Goal: Answer question/provide support

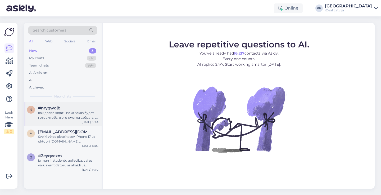
click at [73, 114] on div "как долго ждать пока заказ будет готов чтобы я его смогла забрать в магазине оф…" at bounding box center [68, 115] width 60 height 10
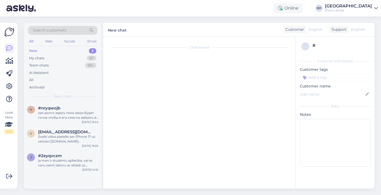
click at [159, 27] on div "New chat Customer English Support English" at bounding box center [238, 30] width 271 height 14
click at [60, 132] on span "vecuks26@inbox.lv" at bounding box center [65, 131] width 55 height 5
click at [58, 162] on div "ja man ir studentu apliecība, vai es varu ņemt datoru ar atlaidi uz nomaksu tēt…" at bounding box center [68, 163] width 60 height 10
click at [131, 82] on div "Chat started" at bounding box center [201, 114] width 186 height 144
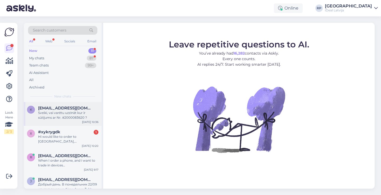
click at [78, 116] on div "Sveiki, vai varētu uzzināt kur ir sūtījums ar Nr. #2000083620 ?" at bounding box center [68, 115] width 60 height 10
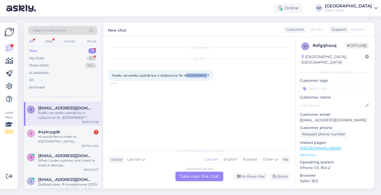
drag, startPoint x: 188, startPoint y: 75, endPoint x: 211, endPoint y: 75, distance: 22.2
click at [211, 75] on div "Sveiki, vai varētu uzzināt kur ir sūtījums ar Nr. #2000083620 ? 10:36" at bounding box center [160, 75] width 104 height 11
copy span "2000083620"
click at [204, 175] on div "Latvian to Latvian Take over the chat" at bounding box center [199, 176] width 48 height 10
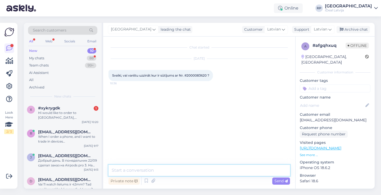
click at [182, 166] on textarea at bounding box center [198, 169] width 181 height 11
click at [158, 171] on textarea "Sveiki, Uz doto" at bounding box center [198, 169] width 181 height 11
drag, startPoint x: 158, startPoint y: 171, endPoint x: 115, endPoint y: 171, distance: 42.8
click at [116, 171] on textarea "Sveiki, Uz doto" at bounding box center [198, 169] width 181 height 11
click at [149, 172] on textarea "Sveiki, Uz doto" at bounding box center [198, 169] width 181 height 11
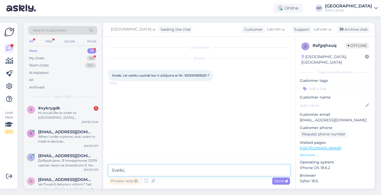
paste textarea "Ierīču pieejamība šobrīd ir ierobežota, tādēļ izsniegšana notiek rindas kārtībā."
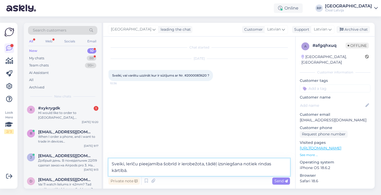
click at [158, 171] on textarea "Sveiki, Ierīču pieejamība šobrīd ir ierobežota, tādēļ izsniegšana notiek rindas…" at bounding box center [198, 166] width 181 height 17
click at [222, 168] on textarea "Sveiki, Ierīču pieejamība šobrīd ir ierobežota, tādēļ izsniegšana notiek rindas…" at bounding box center [198, 166] width 181 height 17
click at [243, 172] on textarea "Sveiki, Ierīču pieejamība šobrīd ir ierobežota, tādēļ izsniegšana notiek rindas…" at bounding box center [198, 166] width 181 height 17
click at [247, 170] on textarea "Sveiki, Ierīču pieejamība šobrīd ir ierobežota, tādēļ izsniegšana notiek rindas…" at bounding box center [198, 166] width 181 height 17
click at [249, 170] on textarea "Sveiki, Ierīču pieejamība šobrīd ir ierobežota, tādēļ izsniegšana notiek rindas…" at bounding box center [198, 166] width 181 height 17
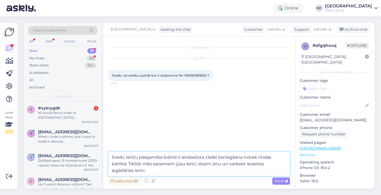
type textarea "Sveiki, Ierīču pieejamība šobrīd ir ierobežota, tādēļ izsniegšana notiek rindas…"
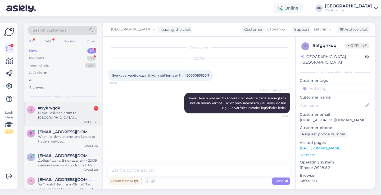
click at [70, 115] on div "Hi would like to order to [GEOGRAPHIC_DATA], [GEOGRAPHIC_DATA] is it possible ?" at bounding box center [68, 115] width 60 height 10
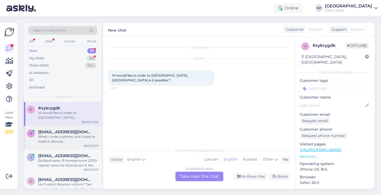
click at [58, 140] on div "When I order a phone, and i want to trade in devices [GEOGRAPHIC_DATA], do i tr…" at bounding box center [68, 139] width 60 height 10
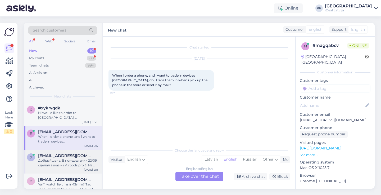
click at [77, 153] on span "[EMAIL_ADDRESS][DOMAIN_NAME]" at bounding box center [65, 155] width 55 height 5
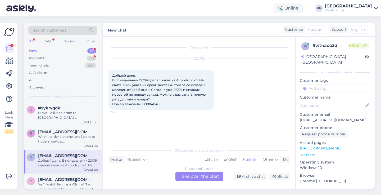
click at [188, 177] on div "Russian to Russian Take over the chat" at bounding box center [199, 176] width 48 height 10
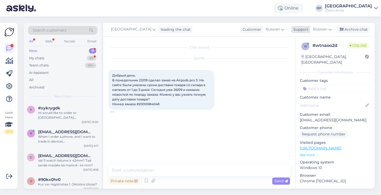
click at [319, 29] on span "Russian" at bounding box center [320, 29] width 14 height 6
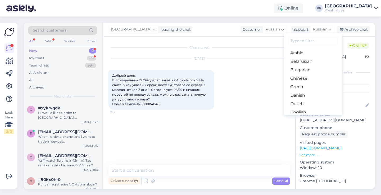
click at [306, 43] on input at bounding box center [313, 41] width 50 height 8
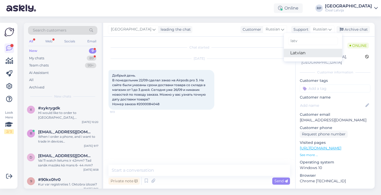
type input "latv"
click at [304, 53] on link "Latvian" at bounding box center [313, 53] width 58 height 8
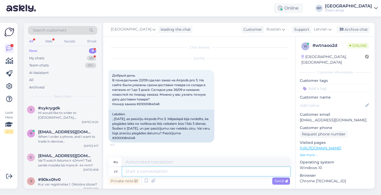
click at [137, 173] on textarea at bounding box center [206, 171] width 168 height 9
paste textarea "Ierīču pieejamība šobrīd ir ierobežota, tādēļ izsniegšana notiek rindas kārtībā."
type textarea "Ierīču pieejamība šobrīd ir ierobežota, tādēļ izsniegšana notiek rindas kārtībā."
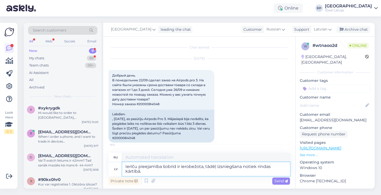
type textarea "В настоящее время доступность устройств ограничена, поэтому их распространение …"
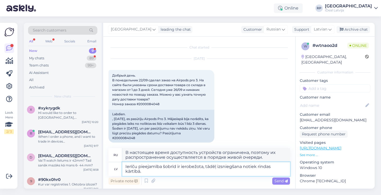
click at [163, 172] on textarea "Ierīču pieejamība šobrīd ir ierobežota, tādēļ izsniegšana notiek rindas kārtībā." at bounding box center [206, 169] width 168 height 14
type textarea "Ierīču pieejamība šobrīd ir ierobežota, tādēļ izsniegšana notiek rindas kārtībā…"
type textarea "В настоящее время количество устройств ограничено, поэтому они распределяются в…"
type textarea "Ierīču pieejamība šobrīd ir ierobežota, tādēļ izsniegšana notiek rindas kārtībā…"
type textarea "Доступность устройств в настоящее время ограничена, поэтому они выдаются в поря…"
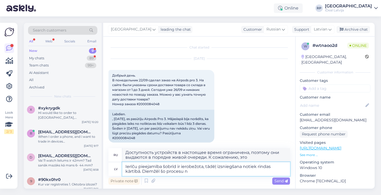
type textarea "Ierīču pieejamība šobrīd ir ierobežota, tādēļ izsniegšana notiek rindas kārtībā…"
type textarea "В настоящее время доступность устройств ограничена, поэтому распределение осуще…"
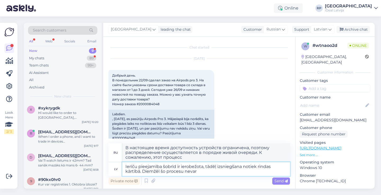
type textarea "Ierīču pieejamība šobrīd ir ierobežota, tādēļ izsniegšana notiek rindas kārtībā…"
type textarea "В настоящее время доступность устройств ограничена, поэтому выдача осуществляет…"
type textarea "Ierīču pieejamība šobrīd ir ierobežota, tādēļ izsniegšana notiek rindas kārtībā…"
type textarea "В настоящее время количество устройств ограничено, поэтому выдача осуществляетс…"
type textarea "Ierīču pieejamība šobrīd ir ierobežota, tādēļ izsniegšana notiek rindas kārtībā…"
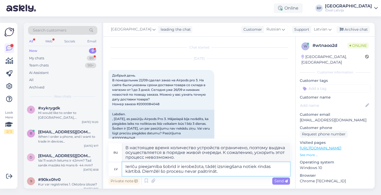
type textarea "В настоящее время доступность устройств ограничена, поэтому выдача осуществляет…"
click at [126, 167] on textarea "Ierīču pieejamība šobrīd ir ierobežota, tādēļ izsniegšana notiek rindas kārtībā…" at bounding box center [206, 169] width 168 height 14
type textarea "\sIerīču pieejamība šobrīd ir ierobežota, tādēļ izsniegšana notiek rindas kārtī…"
type textarea "\sВ настоящее время количество устройств ограничено, поэтому выдача осуществляе…"
type textarea "Ierīču pieejamība šobrīd ir ierobežota, tādēļ izsniegšana notiek rindas kārtībā…"
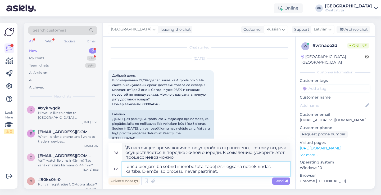
type textarea "В настоящее время количество устройств ограничено, поэтому выдача осуществляетс…"
type textarea "SvIerīču pieejamība šobrīd ir ierobežota, tādēļ izsniegšana notiek rindas kārtī…"
type textarea "В настоящее время доступность устройств ограничена, поэтому выдача осуществляет…"
type textarea "SveiIerīču pieejamība šobrīd ir ierobežota, tādēļ izsniegšana notiek rindas kār…"
type textarea "В настоящее время доступность весов ограничена, поэтому выдача осуществляется в…"
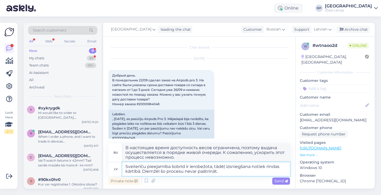
type textarea "SveikIerīču pieejamība šobrīd ir ierobežota, tādēļ izsniegšana notiek rindas kā…"
type textarea "Доступность устройств SaeviI в настоящее время ограничена, поэтому они выдаются…"
type textarea "SveikiIerīču pieejamība šobrīd ir ierobežota, tādēļ izsniegšana notiek rindas k…"
type textarea "Здравствуйте! В настоящее время количество устройств ограничено, поэтому решени…"
type textarea "Sveiki, Ierīču pieejamība šobrīd ir ierobežota, tādēļ izsniegšana notiek rindas…"
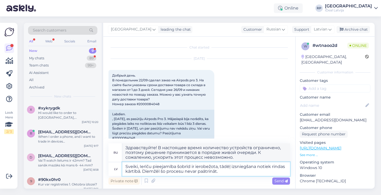
type textarea "Здравствуйте! В настоящее время количество устройств ограничено, поэтому выдача…"
click at [247, 170] on textarea "Sveiki, Ierīču pieejamība šobrīd ir ierobežota, tādēļ izsniegšana notiek rindas…" at bounding box center [206, 169] width 168 height 14
click at [228, 170] on textarea "Sveiki, Ierīču pieejamība šobrīd ir ierobežota, tādēļ izsniegšana notiek rindas…" at bounding box center [206, 169] width 168 height 14
click at [229, 171] on textarea "Sveiki, Ierīču pieejamība šobrīd ir ierobežota, tādēļ izsniegšana notiek rindas…" at bounding box center [206, 169] width 168 height 14
click at [227, 171] on textarea "Sveiki, Ierīču pieejamība šobrīd ir ierobežota, tādēļ izsniegšana notiek rindas…" at bounding box center [206, 169] width 168 height 14
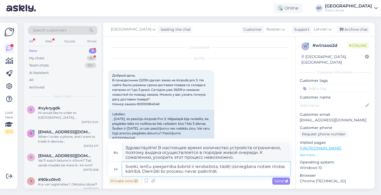
click at [226, 171] on textarea "Sveiki, Ierīču pieejamība šobrīd ir ierobežota, tādēļ izsniegšana notiek rindas…" at bounding box center [206, 169] width 168 height 14
type textarea "Sveiki, Ierīču pieejamība šobrīd ir ierobežota, tādēļ izsniegšana notiek rindas…"
type textarea "Здравствуйте! Доступность устройств в настоящее время ограничена, поэтому пробл…"
type textarea "Sveiki, Ierīču pieejamība šobrīd ir ierobežota, tādēļ izsniegšana notiek rindas…"
type textarea "Здравствуйте! Доступность устройств в настоящее время ограничена, поэтому решен…"
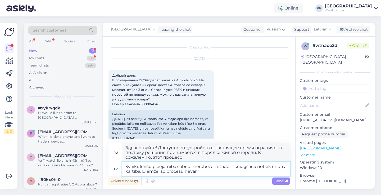
type textarea "Sveiki, Ierīču pieejamība šobrīd ir ierobežota, tādēļ izsniegšana notiek rindas…"
type textarea "Здравствуйте! Доступность устройств в настоящее время ограничена, поэтому пробл…"
type textarea "Sveiki, Ierīču pieejamība šobrīd ir ierobežota, tādēļ izsniegšana notiek rindas…"
type textarea "Здравствуйте! В настоящее время количество устройств ограничено, поэтому решени…"
click at [228, 172] on textarea "Sveiki, Ierīču pieejamība šobrīd ir ierobežota, tādēļ izsniegšana notiek rindas…" at bounding box center [206, 169] width 168 height 14
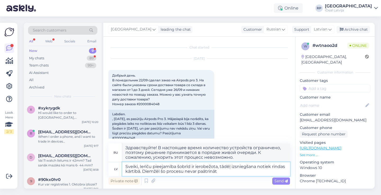
type textarea "Sveiki, Ierīču pieejamība šobrīd ir ierobežota, tādēļ izsniegšana notiek rindas…"
type textarea "Здравствуйте! В настоящее время количество устройств ограничено, поэтому выдача…"
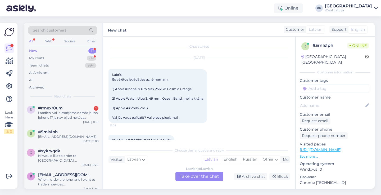
scroll to position [1, 0]
click at [133, 98] on span "Labrīt, Es vēlētos iegādāties uzņēmumam: 1) Apple iPhone 17 Pro Max 256 GB Cosm…" at bounding box center [157, 95] width 91 height 47
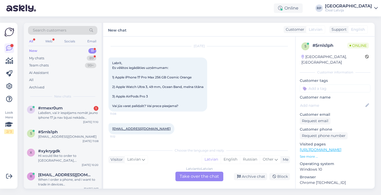
scroll to position [12, 0]
click at [200, 179] on div "Latvian to Latvian Take over the chat" at bounding box center [199, 176] width 48 height 10
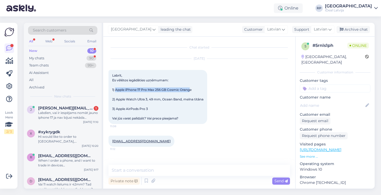
drag, startPoint x: 116, startPoint y: 88, endPoint x: 191, endPoint y: 89, distance: 75.1
click at [191, 89] on span "Labrīt, Es vēlētos iegādāties uzņēmumam: 1) Apple iPhone 17 Pro Max 256 GB Cosm…" at bounding box center [157, 96] width 91 height 47
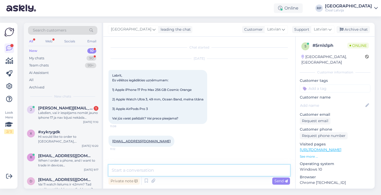
click at [121, 171] on textarea at bounding box center [198, 169] width 181 height 11
type textarea "S"
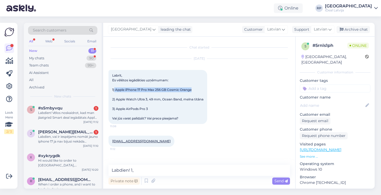
drag, startPoint x: 115, startPoint y: 88, endPoint x: 194, endPoint y: 90, distance: 79.1
click at [194, 90] on div "Labrīt, Es vēlētos iegādāties uzņēmumam: 1) Apple iPhone 17 Pro Max 256 GB Cosm…" at bounding box center [157, 97] width 99 height 54
copy span "Apple iPhone 17 Pro Max 256 GB Cosmic Orange"
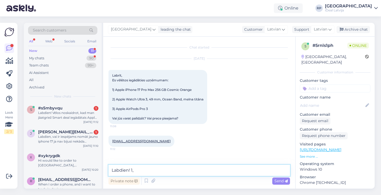
click at [145, 169] on textarea "Labdien! 1," at bounding box center [198, 169] width 181 height 11
paste textarea "Apple iPhone 17 Pro Max 256 GB Cosmic Orange"
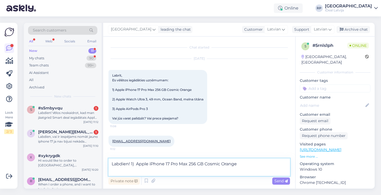
click at [241, 164] on textarea "Labdien! 1) Apple iPhone 17 Pro Max 256 GB Cosmic Orange" at bounding box center [198, 166] width 181 height 17
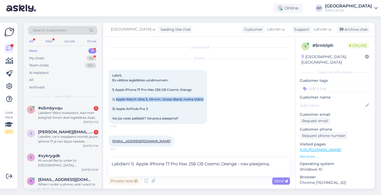
drag, startPoint x: 117, startPoint y: 99, endPoint x: 205, endPoint y: 98, distance: 88.3
click at [205, 98] on div "Labrīt, Es vēlētos iegādāties uzņēmumam: 1) Apple iPhone 17 Pro Max 256 GB Cosm…" at bounding box center [157, 97] width 99 height 54
copy span "Apple Watch Ultra 3, 49 mm, Ocean Band, melna titāna"
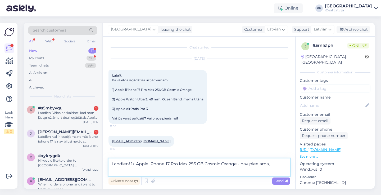
click at [276, 163] on textarea "Labdien! 1) Apple iPhone 17 Pro Max 256 GB Cosmic Orange - nav pieejama," at bounding box center [198, 166] width 181 height 17
paste textarea "Apple Watch Ultra 3, 49 mm, Ocean Band, melna titāna"
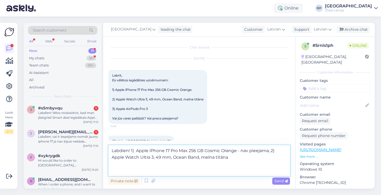
click at [230, 157] on textarea "Labdien! 1) Apple iPhone 17 Pro Max 256 GB Cosmic Orange - nav pieejama, 2) App…" at bounding box center [198, 160] width 181 height 31
drag, startPoint x: 238, startPoint y: 159, endPoint x: 229, endPoint y: 158, distance: 9.4
click at [229, 158] on textarea "Labdien! 1) Apple iPhone 17 Pro Max 256 GB Cosmic Orange - nav pieejama, 2) App…" at bounding box center [198, 160] width 181 height 31
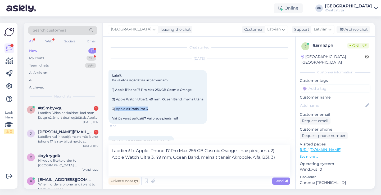
drag, startPoint x: 114, startPoint y: 108, endPoint x: 150, endPoint y: 108, distance: 35.4
click at [150, 108] on div "Labrīt, Es vēlētos iegādāties uzņēmumam: 1) Apple iPhone 17 Pro Max 256 GB Cosm…" at bounding box center [157, 97] width 99 height 54
copy span "Apple AirPods Pro 3"
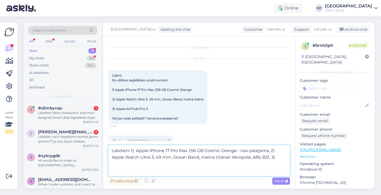
click at [285, 156] on textarea "Labdien! 1) Apple iPhone 17 Pro Max 256 GB Cosmic Orange - nav pieejama, 2) App…" at bounding box center [198, 160] width 181 height 31
paste textarea "Apple AirPods Pro 3"
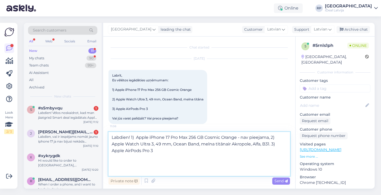
click at [162, 150] on textarea "Labdien! 1) Apple iPhone 17 Pro Max 256 GB Cosmic Orange - nav pieejama, 2) App…" at bounding box center [198, 154] width 181 height 44
type textarea "Labdien! 1) Apple iPhone 17 Pro Max 256 GB Cosmic Orange - nav pieejama, 2) App…"
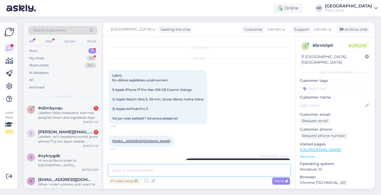
scroll to position [39, 0]
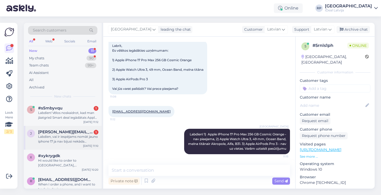
click at [66, 137] on div "Labdien, vai ir iespējams nomāt jauno iphone 17 ja nav bijusi nekāda kredītvēst…" at bounding box center [68, 139] width 60 height 10
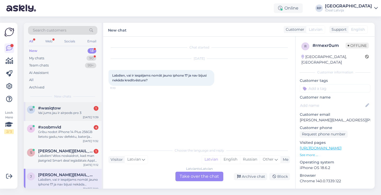
click at [64, 105] on div "#wasiqtow 1" at bounding box center [68, 107] width 60 height 5
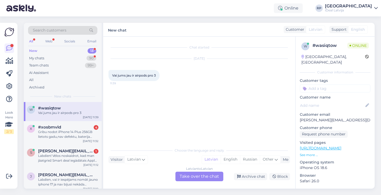
click at [186, 171] on div "Latvian to Latvian Take over the chat" at bounding box center [199, 176] width 48 height 10
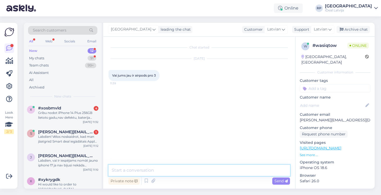
click at [146, 172] on textarea at bounding box center [198, 169] width 181 height 11
paste textarea "266648"
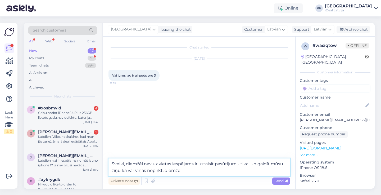
paste textarea "erīču pieejamība šobrīd ir ierobežota, tādēļ izsniegšana notiek rindas kārtībā."
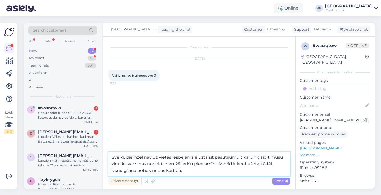
click at [167, 163] on textarea "Sveiki, diemžēl nav uz vietas iespējams ir uztaisīt pasūtijumu tikai un gaidīt …" at bounding box center [198, 163] width 181 height 24
click at [217, 172] on textarea "Sveiki, diemžēl nav uz vietas iespējams ir uztaisīt pasūtijumu tikai un gaidīt …" at bounding box center [198, 163] width 181 height 24
click at [213, 171] on textarea "Sveiki, diemžēl nav uz vietas iespējams ir uztaisīt pasūtijumu tikai un gaidīt …" at bounding box center [198, 163] width 181 height 24
click at [171, 156] on textarea "Sveiki, diemžēl nav uz vietas iespējams ir uztaisīt pasūtijumu tikai un gaidīt …" at bounding box center [198, 163] width 181 height 24
click at [174, 157] on textarea "Sveiki, diemžēl nav uz vietas. iespējams ir uztaisīt pasūtijumu tikai un gaidīt…" at bounding box center [198, 163] width 181 height 24
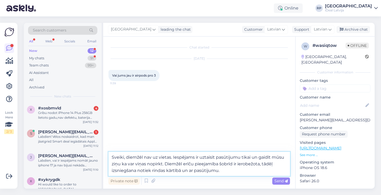
drag, startPoint x: 164, startPoint y: 163, endPoint x: 173, endPoint y: 155, distance: 12.5
click at [173, 155] on textarea "Sveiki, diemžēl nav uz vietas. Iespējams ir uztaisīt pasūtijumu tikai un gaidīt…" at bounding box center [198, 163] width 181 height 24
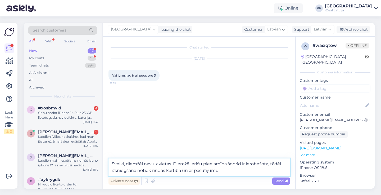
click at [192, 162] on textarea "Sveiki, diemžēl nav uz vietas. Diemžēl erīču pieejamība šobrīd ir ierobežota, t…" at bounding box center [198, 166] width 181 height 17
click at [230, 172] on textarea "Sveiki, diemžēl nav uz vietas. Diemžēl ierīču pieejamība šobrīd ir ierobežota, …" at bounding box center [198, 166] width 181 height 17
click at [144, 162] on textarea "Sveiki, diemžēl nav uz vietas. Diemžēl ierīču pieejamība šobrīd ir ierobežota, …" at bounding box center [198, 166] width 181 height 17
click at [230, 171] on textarea "Sveiki, nav uz vietas. Diemžēl ierīču pieejamība šobrīd ir ierobežota, tādēļ iz…" at bounding box center [198, 166] width 181 height 17
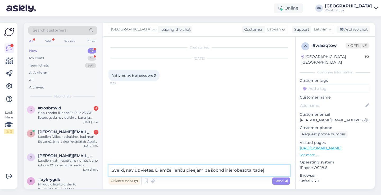
type textarea "Sveiki, nav uz vietas. Diemžēl ierīču pieejamība šobrīd ir ierobežota, tādē"
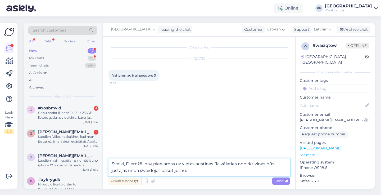
click at [192, 168] on textarea "Sveiki, Diemžēl nav pieejamas uz vietas austiņas. Ja vēlaties nopirkt viņas būs…" at bounding box center [198, 166] width 181 height 17
click at [197, 169] on textarea "Sveiki, Diemžēl nav pieejamas uz vietas austiņas. Ja vēlaties nopirkt viņas būs…" at bounding box center [198, 166] width 181 height 17
click at [206, 168] on textarea "Sveiki, Diemžēl nav pieejamas uz vietas austiņas. Ja vēlaties nopirkt viņas būs…" at bounding box center [198, 166] width 181 height 17
click at [236, 167] on textarea "Sveiki, Diemžēl nav pieejamas uz vietas austiņas. Ja vēlaties nopirkt viņas būs…" at bounding box center [198, 166] width 181 height 17
click at [227, 168] on textarea "Sveiki, Diemžēl nav pieejamas uz vietas austiņas. Ja vēlaties nopirkt viņas būs…" at bounding box center [198, 166] width 181 height 17
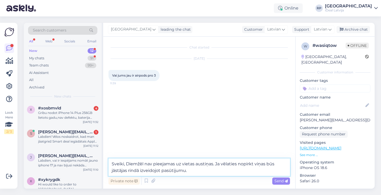
click at [223, 169] on textarea "Sveiki, Diemžēl nav pieejamas uz vietas austiņas. Ja vēlaties nopirkt viņas būs…" at bounding box center [198, 166] width 181 height 17
click at [265, 164] on textarea "Sveiki, Diemžēl nav pieejamas uz vietas austiņas. Ja vēlaties nopirkt viņas būs…" at bounding box center [198, 166] width 181 height 17
click at [194, 170] on textarea "Sveiki, Diemžēl nav pieejamas uz vietas austiņas. Ja vēlaties nopirkt viņas būs…" at bounding box center [198, 166] width 181 height 17
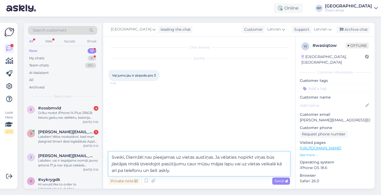
click at [218, 157] on textarea "Sveiki, Diemžēl nav pieejamas uz vietas austiņas. Ja vēlaties nopirkt viņas būs…" at bounding box center [198, 163] width 181 height 24
click at [246, 170] on textarea "Sveiki, Diemžēl nav pieejamas uz vietas austiņas, ja vēlaties nopirkt viņas būs…" at bounding box center [198, 163] width 181 height 24
type textarea "Sveiki, Diemžēl nav pieejamas uz vietas austiņas, ja vēlaties nopirkt viņas būs…"
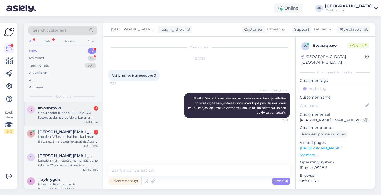
click at [66, 118] on div "Gribu nodot iPhone 14 Plus 256GB lietots gadu,nav defektu, baterija 100%" at bounding box center [68, 115] width 60 height 10
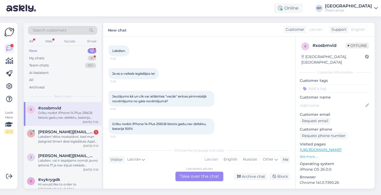
scroll to position [25, 0]
click at [189, 176] on div "Latvian to Latvian Take over the chat" at bounding box center [199, 176] width 48 height 10
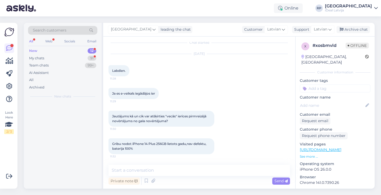
scroll to position [5, 0]
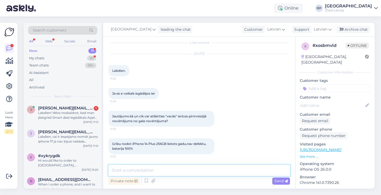
click at [144, 173] on textarea at bounding box center [198, 169] width 181 height 11
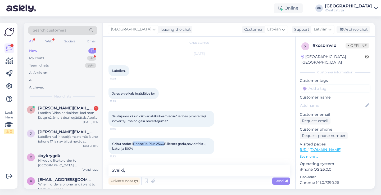
drag, startPoint x: 133, startPoint y: 143, endPoint x: 166, endPoint y: 142, distance: 32.8
click at [166, 142] on span "Gribu nodot iPhone 14 Plus 256GB lietots gadu,nav defektu, baterija 100%" at bounding box center [159, 145] width 95 height 9
drag, startPoint x: 167, startPoint y: 143, endPoint x: 133, endPoint y: 144, distance: 34.1
click at [133, 144] on span "Gribu nodot iPhone 14 Plus 256GB lietots gadu,nav defektu, baterija 100%" at bounding box center [159, 145] width 95 height 9
copy span "iPhone 14 Plus 256GB"
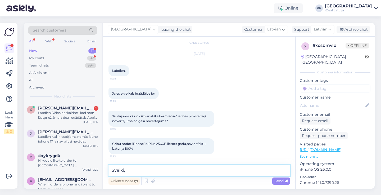
click at [141, 167] on textarea "Sveiki," at bounding box center [198, 169] width 181 height 11
click at [127, 169] on textarea "Sveiki, 292eur" at bounding box center [198, 169] width 181 height 11
click at [186, 169] on textarea "Sveiki, Ja ierīcei nav sasists ekrāns, aizmugures stikls, 292eur" at bounding box center [198, 169] width 181 height 11
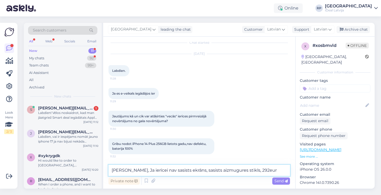
click at [238, 170] on textarea "Sveiki, Ja ierīcei nav sasists ekrāns, sasists aizmugures stikls, 292eur" at bounding box center [198, 169] width 181 height 11
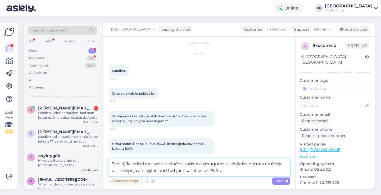
click at [237, 171] on textarea "Sveiki, Ja ierīcei nav sasists ekrāns, sasists aizmugures stikls,lielas buhtes …" at bounding box center [198, 166] width 181 height 17
click at [218, 165] on textarea "Sveiki, Ja ierīcei nav sasists ekrāns, sasists aizmugures stikls,lielas buhtes …" at bounding box center [198, 166] width 181 height 17
click at [222, 165] on textarea "Sveiki, Ja ierīcei nav sasists ekrāns, sasists aizmugures stikls,lielas buhtes …" at bounding box center [198, 166] width 181 height 17
type textarea "Sveiki, Ja ierīcei nav sasists ekrāns, sasists aizmugurējais stikls,lielas buht…"
click at [268, 171] on textarea "Sveiki, Ja ierīcei nav sasists ekrāns, sasists aizmugurējais stikls,lielas buht…" at bounding box center [198, 166] width 181 height 17
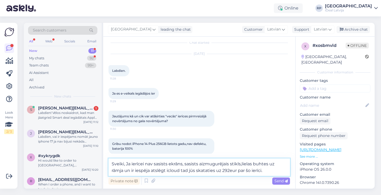
click at [269, 168] on textarea "Sveiki, Ja ierīcei nav sasists ekrāns, sasists aizmugurējais stikls,lielas buht…" at bounding box center [198, 166] width 181 height 17
click at [268, 169] on textarea "Sveiki, Ja ierīcei nav sasists ekrāns, sasists aizmugurējais stikls,lielas buht…" at bounding box center [198, 166] width 181 height 17
click at [269, 168] on textarea "Sveiki, Ja ierīcei nav sasists ekrāns, sasists aizmugurējais stikls,lielas buht…" at bounding box center [198, 166] width 181 height 17
click at [271, 169] on textarea "Sveiki, Ja ierīcei nav sasists ekrāns, sasists aizmugurējais stikls,lielas buht…" at bounding box center [198, 166] width 181 height 17
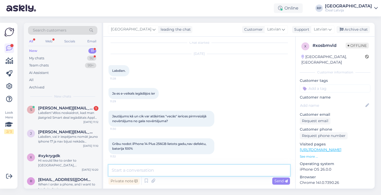
scroll to position [37, 0]
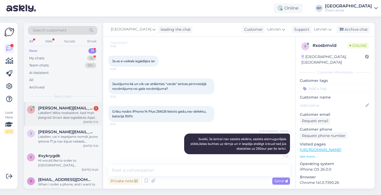
click at [56, 118] on div "Labdien! Vēlos noskaidrot, kad man jāatgriež Smart deal iegādātais Apple Watch …" at bounding box center [68, 115] width 60 height 10
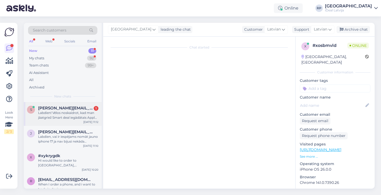
scroll to position [0, 0]
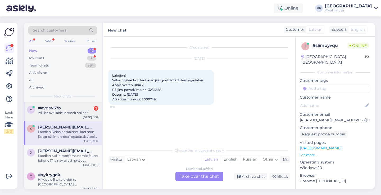
click at [78, 112] on div "will be available in stock online*" at bounding box center [68, 112] width 60 height 5
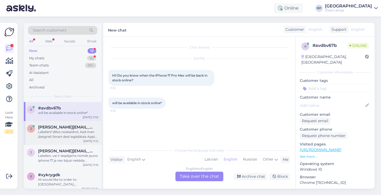
click at [56, 132] on div "Labdien! Vēlos noskaidrot, kad man jāatgriež Smart deal iegādātais Apple Watch …" at bounding box center [68, 134] width 60 height 10
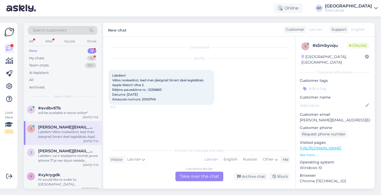
click at [223, 15] on div "Online RP Riga plaza iDeal Latvija" at bounding box center [190, 8] width 381 height 16
click at [191, 177] on div "Latvian to Latvian Take over the chat" at bounding box center [199, 176] width 48 height 10
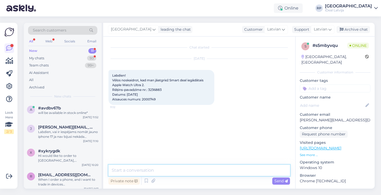
click at [155, 169] on textarea at bounding box center [198, 169] width 181 height 11
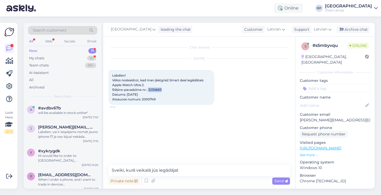
drag, startPoint x: 148, startPoint y: 90, endPoint x: 165, endPoint y: 90, distance: 17.4
click at [165, 90] on div "Labdien! Vēlos noskaidrot, kad man jāatgriež Smart deal iegādātais Apple Watch …" at bounding box center [161, 87] width 106 height 35
copy span "3236883"
drag, startPoint x: 155, startPoint y: 99, endPoint x: 142, endPoint y: 100, distance: 13.5
click at [142, 100] on span "Labdien! Vēlos noskaidrot, kad man jāatgriež Smart deal iegādātais Apple Watch …" at bounding box center [158, 87] width 92 height 28
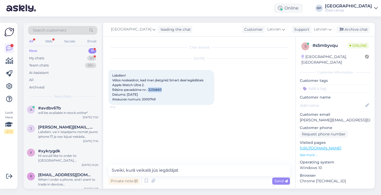
copy span "2000749"
drag, startPoint x: 210, startPoint y: 47, endPoint x: 189, endPoint y: 47, distance: 20.6
click at [189, 47] on div "Chat started" at bounding box center [198, 47] width 181 height 5
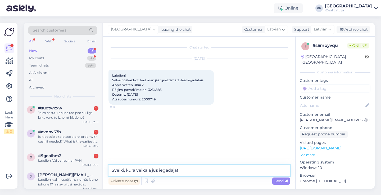
click at [194, 170] on textarea "Sveiki, kurā veikalā jūs iegādājat" at bounding box center [198, 169] width 181 height 11
click at [196, 170] on textarea "Sveiki, kurā veikalā jūs iegādājat" at bounding box center [198, 169] width 181 height 11
type textarea "Sveiki, kurā veikalā jūs iegādājat ierīci uz šo smart deal ?"
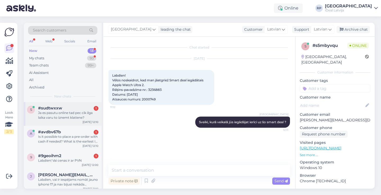
click at [65, 114] on div "Ja es pasutu online tad pec cik ilga laika varu to iznemt klatiene?" at bounding box center [68, 115] width 60 height 10
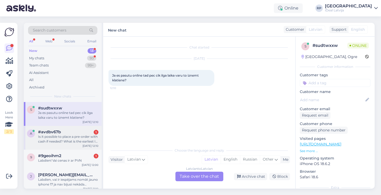
click at [69, 134] on div "Is it possible to place a pre-order with cash if needed? What is the earliest I…" at bounding box center [68, 139] width 60 height 10
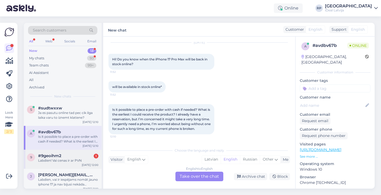
click at [72, 161] on div "Labdien! Vai cenas ir ar PVN" at bounding box center [68, 160] width 60 height 5
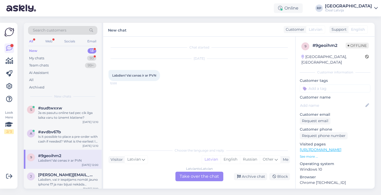
scroll to position [0, 0]
click at [194, 177] on div "Latvian to Latvian Take over the chat" at bounding box center [199, 176] width 48 height 10
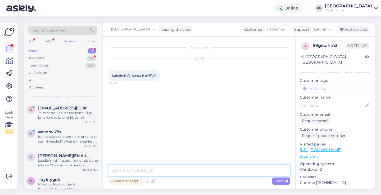
click at [194, 169] on textarea at bounding box center [198, 169] width 181 height 11
type textarea "Labdien, jā ar PVN"
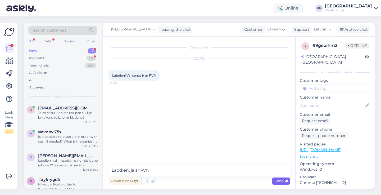
click at [281, 179] on span "Send" at bounding box center [280, 180] width 13 height 5
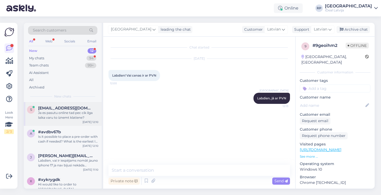
click at [50, 115] on div "Ja es pasutu online tad pec cik ilga laika varu to iznemt klatiene?" at bounding box center [68, 115] width 60 height 10
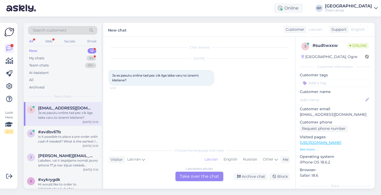
click at [187, 176] on div "Latvian to Latvian Take over the chat" at bounding box center [199, 176] width 48 height 10
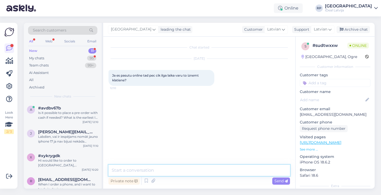
click at [164, 167] on textarea at bounding box center [198, 169] width 181 height 11
type textarea "Sveiki, ko tieši izņemt ?"
click at [187, 170] on textarea at bounding box center [198, 169] width 181 height 11
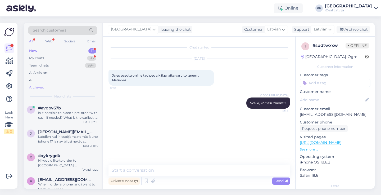
click at [75, 90] on div "Archived" at bounding box center [62, 87] width 69 height 7
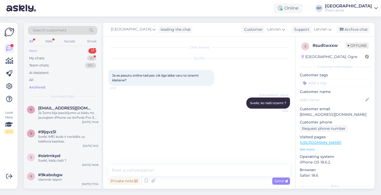
click at [54, 50] on div "New 11" at bounding box center [62, 50] width 69 height 7
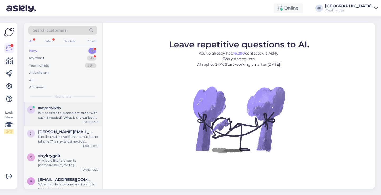
click at [75, 116] on div "Is it possible to place a pre-order with cash if needed? What is the earliest I…" at bounding box center [68, 115] width 60 height 10
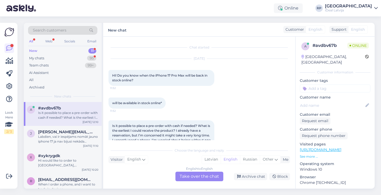
scroll to position [21, 0]
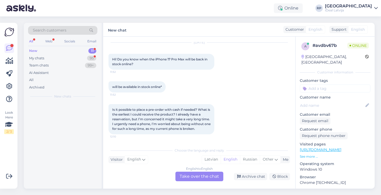
click at [42, 134] on div at bounding box center [63, 145] width 78 height 86
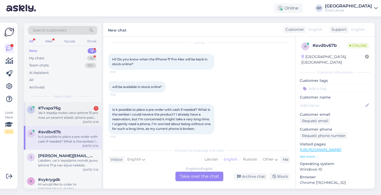
click at [62, 106] on div "#7vapa76g 1" at bounding box center [68, 107] width 60 height 5
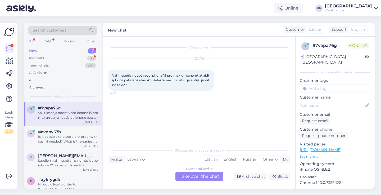
scroll to position [0, 0]
drag, startPoint x: 152, startPoint y: 75, endPoint x: 181, endPoint y: 75, distance: 28.8
click at [181, 75] on span "Vai ir iespēja nodot veco iphone 15 pro max un saņemt atlaidi, iphone pats labā…" at bounding box center [161, 79] width 98 height 13
copy span "iphone 15 pro max"
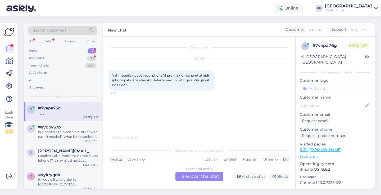
click at [185, 177] on div "Latvian to Latvian Take over the chat" at bounding box center [199, 176] width 48 height 10
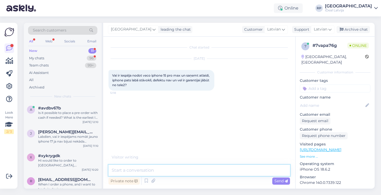
click at [149, 171] on textarea at bounding box center [198, 169] width 181 height 11
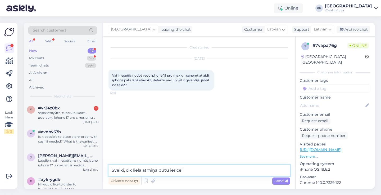
type textarea "Sveiki, cik liela atmiņa būtu ierīcei ?"
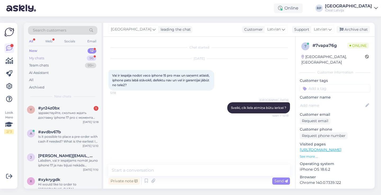
click at [81, 58] on div "My chats 96" at bounding box center [62, 57] width 69 height 7
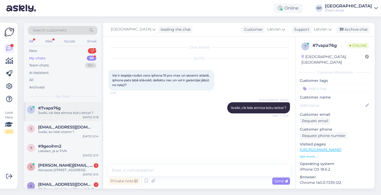
click at [55, 116] on div "7 #7vapa76g Sveiki, cik liela atmiņa būtu ierīcei ? [DATE] 12:18" at bounding box center [63, 111] width 78 height 19
click at [56, 168] on div "Akropole [STREET_ADDRESS]" at bounding box center [68, 169] width 60 height 5
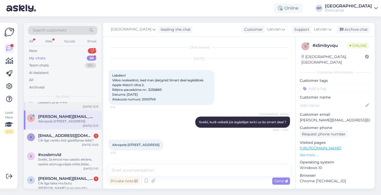
scroll to position [57, 0]
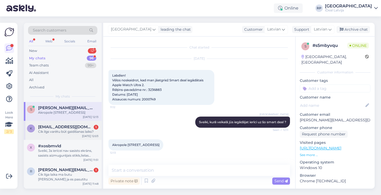
click at [59, 130] on div "Cik ilgs varētu būt gaidīšanas laiks?" at bounding box center [68, 131] width 60 height 5
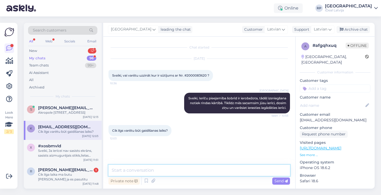
click at [135, 169] on textarea at bounding box center [198, 169] width 181 height 11
type textarea "Kā minimums no 3-4 nedēļām"
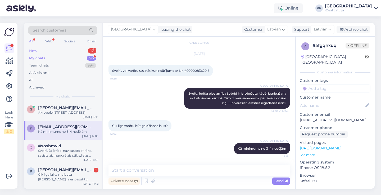
click at [53, 52] on div "New 12" at bounding box center [62, 50] width 69 height 7
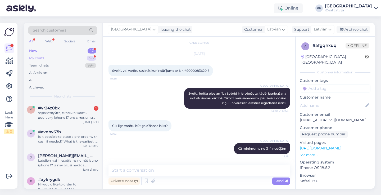
click at [70, 58] on div "My chats 96" at bounding box center [62, 57] width 69 height 7
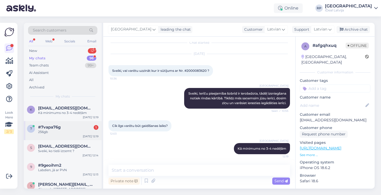
click at [68, 133] on div "256gb" at bounding box center [68, 131] width 60 height 5
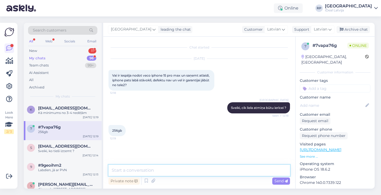
click at [136, 168] on textarea at bounding box center [198, 169] width 181 height 11
type textarea "Ja ierīce ir lab"
type textarea "stāvoklī tad"
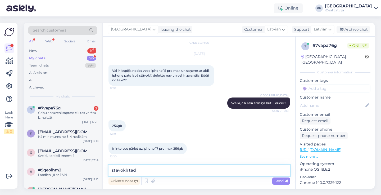
scroll to position [27, 0]
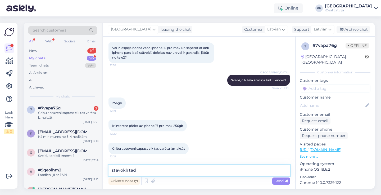
click at [155, 168] on textarea "stāvoklī tad" at bounding box center [198, 169] width 181 height 11
drag, startPoint x: 144, startPoint y: 170, endPoint x: 82, endPoint y: 167, distance: 61.7
click at [82, 167] on div "Search customers All Web Socials Email New 10 My chats 96 Team chats 99+ AI Ass…" at bounding box center [199, 105] width 351 height 165
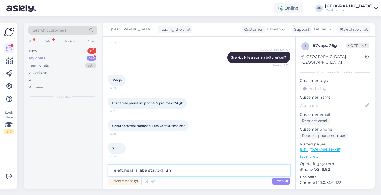
scroll to position [0, 0]
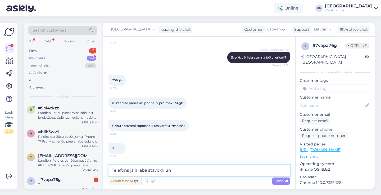
click at [187, 173] on textarea "Telefons ja ir labā stāvoklī un" at bounding box center [198, 169] width 181 height 11
click at [181, 170] on textarea "Telefons ja ir labā stāvoklī un" at bounding box center [198, 169] width 181 height 11
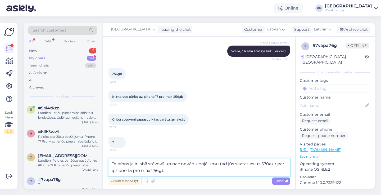
scroll to position [57, 0]
click at [179, 163] on textarea "Telefons ja ir labā stāvoklī un nac nekādu bojājumu tad jūs skataties uz 570eur…" at bounding box center [198, 166] width 181 height 17
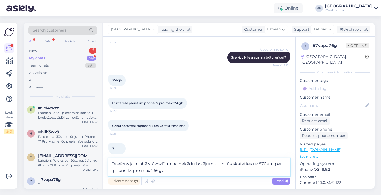
type textarea "Telefons ja ir labā stāvoklī un nav nekādu bojājumu tad jūs skataties uz 570eur…"
click at [197, 172] on textarea "Telefons ja ir labā stāvoklī un nav nekādu bojājumu tad jūs skataties uz 570eur…" at bounding box center [198, 166] width 181 height 17
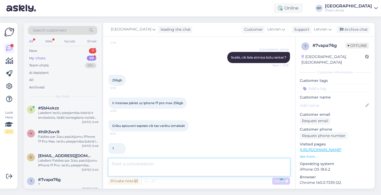
scroll to position [78, 0]
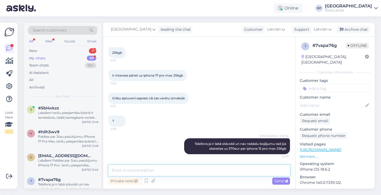
click at [150, 169] on textarea at bounding box center [198, 169] width 181 height 11
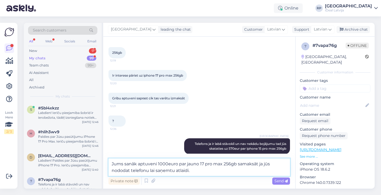
type textarea "Jums sanāk aptuveni 1000euro par jauno 17 pro max 256gb samaksāt ja jūs nododat…"
click at [233, 171] on textarea "Jums sanāk aptuveni 1000euro par jauno 17 pro max 256gb samaksāt ja jūs nododat…" at bounding box center [198, 166] width 181 height 17
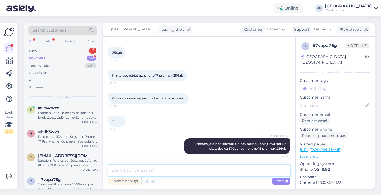
scroll to position [105, 0]
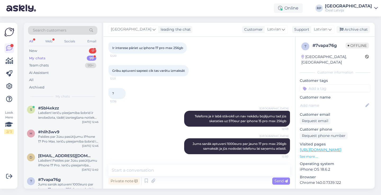
click at [58, 59] on div "My chats 99" at bounding box center [62, 57] width 69 height 7
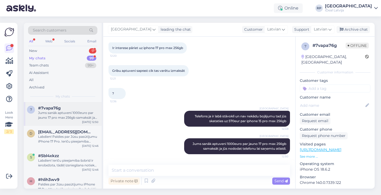
click at [46, 123] on div "7 #7vapa76g Jums sanāk aptuveni 1000euro par jauno 17 pro max 256gb samaksāt ja…" at bounding box center [63, 114] width 78 height 24
click at [76, 142] on div "Labdien! Paldies par Jūsu pasūtījumu iPhone 17 Pro. Ierīču pieejamība šobrīd ir…" at bounding box center [68, 139] width 60 height 10
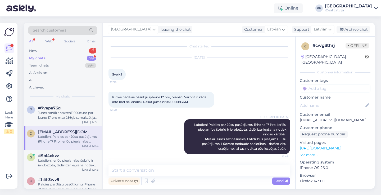
scroll to position [1, 0]
click at [76, 157] on div "#5bl4xkzz" at bounding box center [68, 155] width 60 height 5
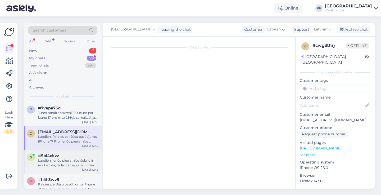
scroll to position [0, 0]
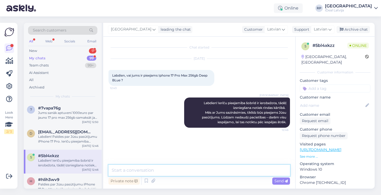
click at [180, 172] on textarea at bounding box center [198, 169] width 181 height 11
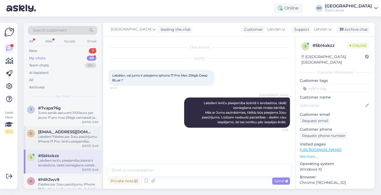
click at [64, 133] on span "[EMAIL_ADDRESS][DOMAIN_NAME]" at bounding box center [65, 131] width 55 height 5
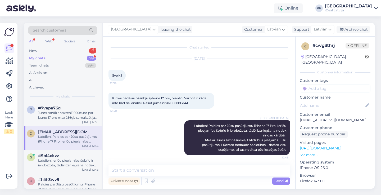
scroll to position [1, 0]
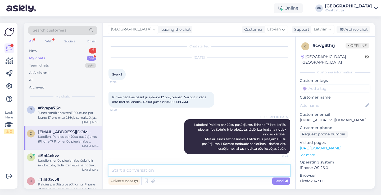
click at [149, 168] on textarea at bounding box center [198, 169] width 181 height 11
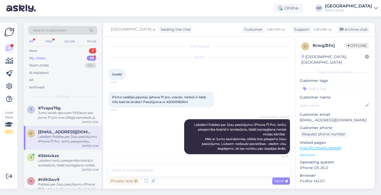
click at [140, 141] on div "Riga plaza Labdien! Paldies par Jūsu pasūtījumu iPhone 17 Pro. Ierīču pieejamīb…" at bounding box center [198, 136] width 181 height 47
click at [58, 160] on div "Labdien! Ierīču pieejamība šobrīd ir ierobežota, tādēļ izsniegšana notiek rinda…" at bounding box center [68, 163] width 60 height 10
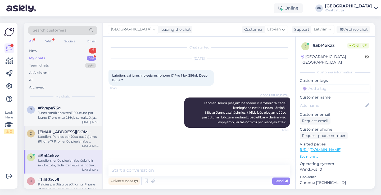
click at [53, 134] on div "Labdien! Paldies par Jūsu pasūtījumu iPhone 17 Pro. Ierīču pieejamība šobrīd ir…" at bounding box center [68, 139] width 60 height 10
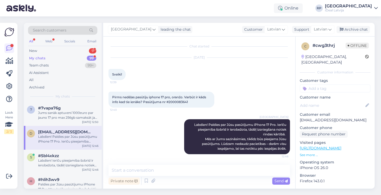
click at [65, 59] on div "My chats 99" at bounding box center [62, 57] width 69 height 7
click at [59, 116] on div "Jums sanāk aptuveni 1000euro par jauno 17 pro max 256gb samaksāt ja jūs nododat…" at bounding box center [68, 115] width 60 height 10
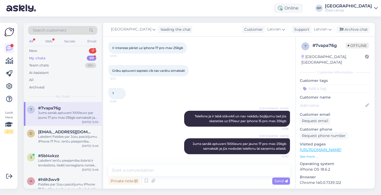
click at [57, 57] on div "My chats 99" at bounding box center [62, 57] width 69 height 7
click at [80, 136] on div "Labdien! Paldies par Jūsu pasūtījumu iPhone 17 Pro. Ierīču pieejamība šobrīd ir…" at bounding box center [68, 139] width 60 height 10
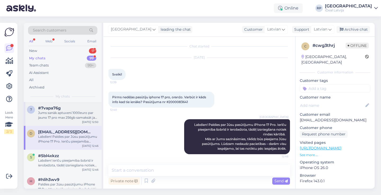
click at [81, 111] on div "Jums sanāk aptuveni 1000euro par jauno 17 pro max 256gb samaksāt ja jūs nododat…" at bounding box center [68, 115] width 60 height 10
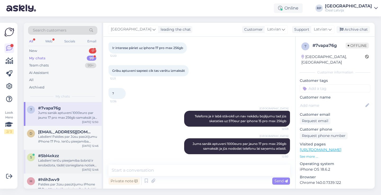
click at [85, 156] on div "#5bl4xkzz" at bounding box center [68, 155] width 60 height 5
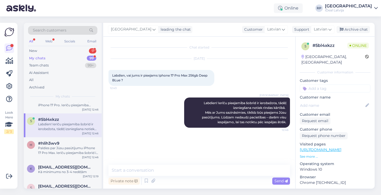
scroll to position [36, 0]
click at [65, 153] on div "Paldies par Jūsu pasūtījumu iPhone 17 Pro Max. Ierīču pieejamība šobrīd ir iero…" at bounding box center [68, 150] width 60 height 10
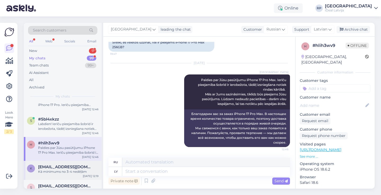
click at [63, 170] on div "Kā minimums no 3-4 nedēļām" at bounding box center [68, 171] width 60 height 5
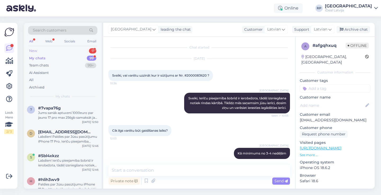
scroll to position [0, 0]
click at [63, 54] on div "New 9" at bounding box center [62, 50] width 69 height 7
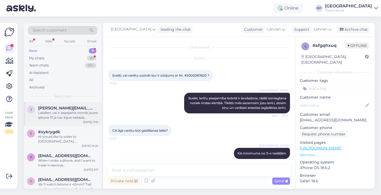
click at [63, 113] on div "Labdien, vai ir iespējams nomāt jauno iphone 17 ja nav bijusi nekāda kredītvēst…" at bounding box center [68, 115] width 60 height 10
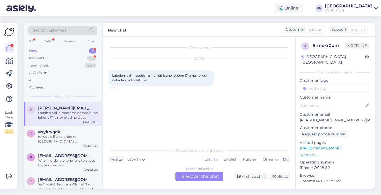
click at [147, 170] on div "Choose the language and reply Visitor Latvian Me Latvian English Russian Other …" at bounding box center [198, 163] width 181 height 36
